Goal: Use online tool/utility

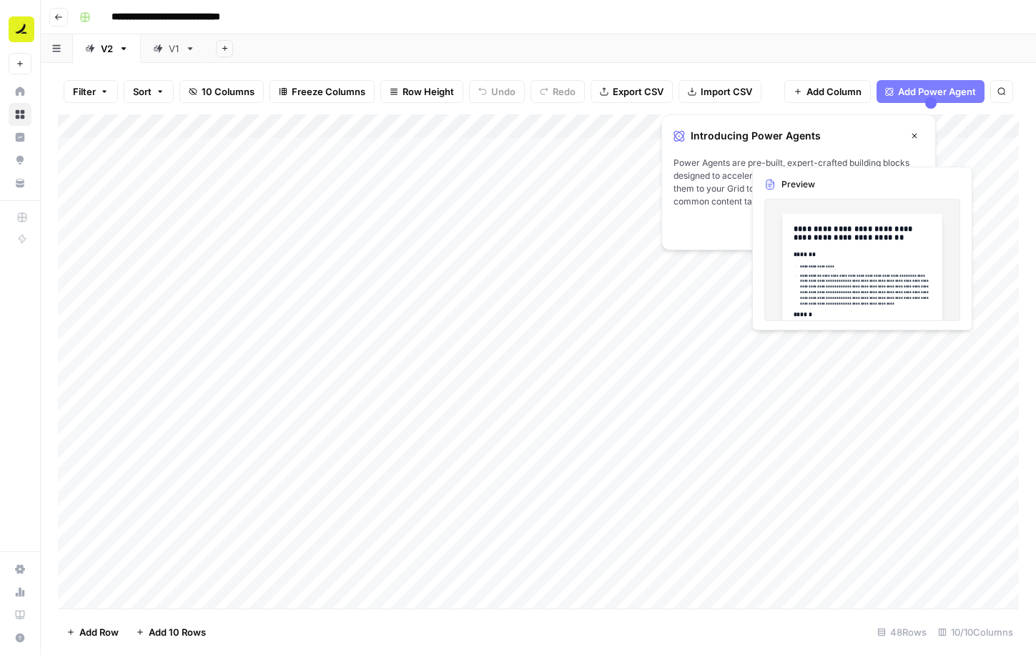
click at [919, 136] on button "Close" at bounding box center [914, 136] width 19 height 19
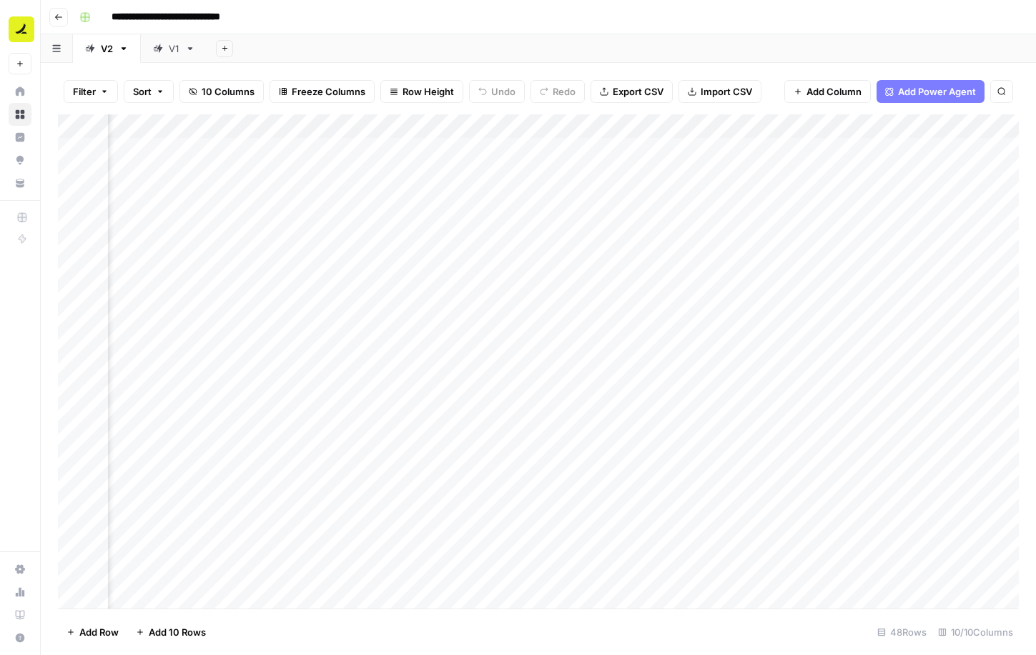
scroll to position [0, 202]
